Goal: Transaction & Acquisition: Purchase product/service

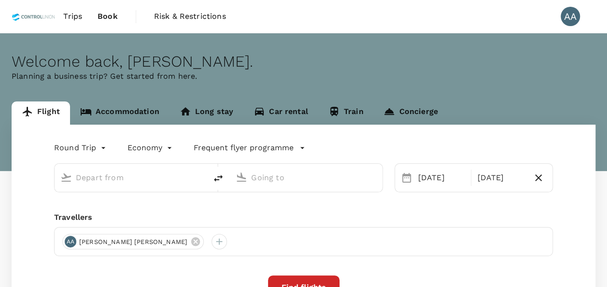
type input "[GEOGRAPHIC_DATA], [GEOGRAPHIC_DATA] (any)"
type input "Tawau (TWU)"
type input "[GEOGRAPHIC_DATA], [GEOGRAPHIC_DATA] (any)"
type input "Tawau (TWU)"
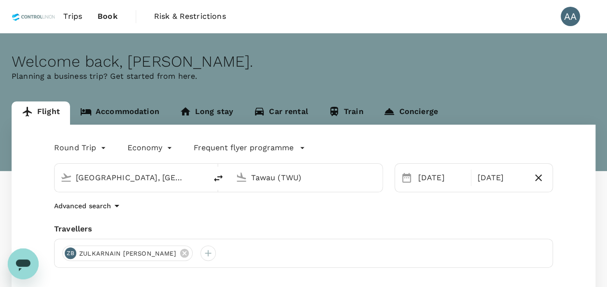
scroll to position [170, 0]
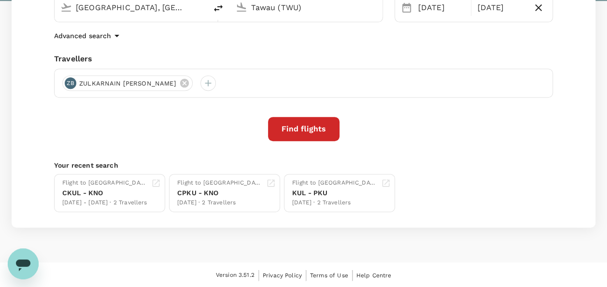
click at [286, 131] on button "Find flights" at bounding box center [303, 129] width 71 height 24
click at [318, 115] on div "Round Trip roundtrip Economy economy Frequent flyer programme [GEOGRAPHIC_DATA]…" at bounding box center [304, 91] width 584 height 273
click at [282, 124] on button "Find flights" at bounding box center [303, 129] width 71 height 24
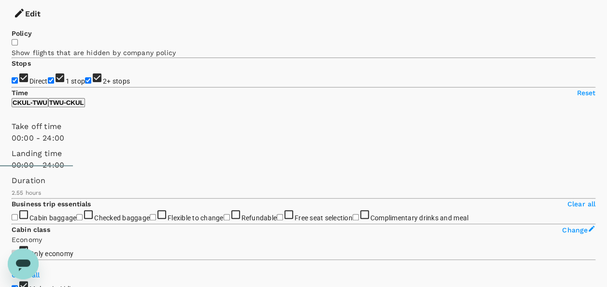
scroll to position [166, 0]
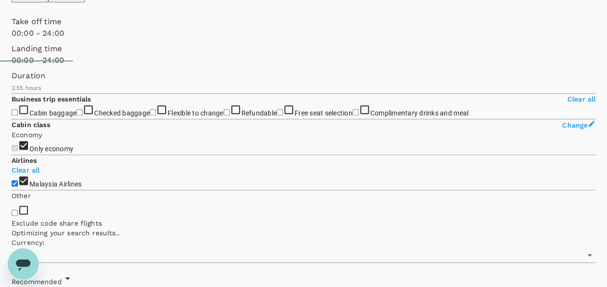
scroll to position [245, 0]
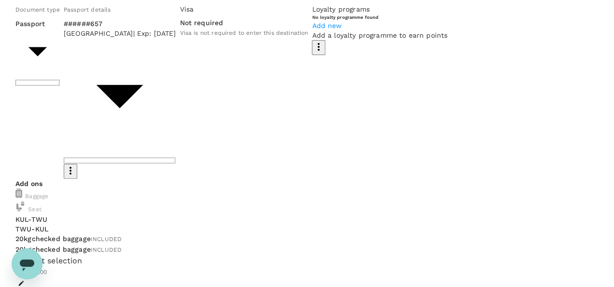
scroll to position [97, 0]
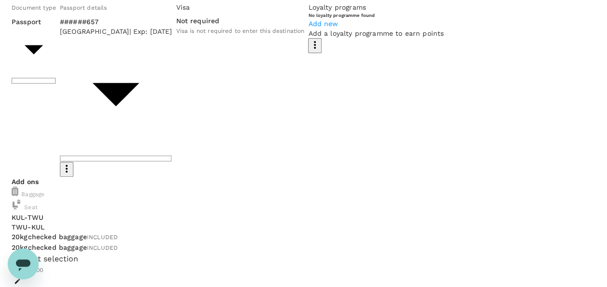
type input "9e254831-a140-43d4-90d9-f4bdc71b84d3"
